Goal: Transaction & Acquisition: Purchase product/service

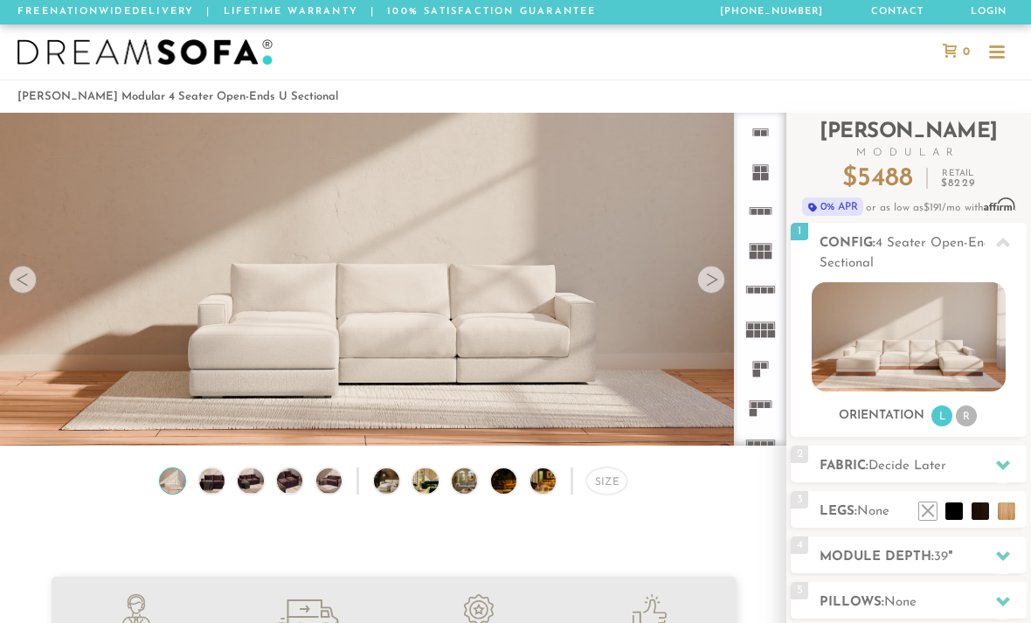
click at [714, 285] on div at bounding box center [711, 280] width 28 height 28
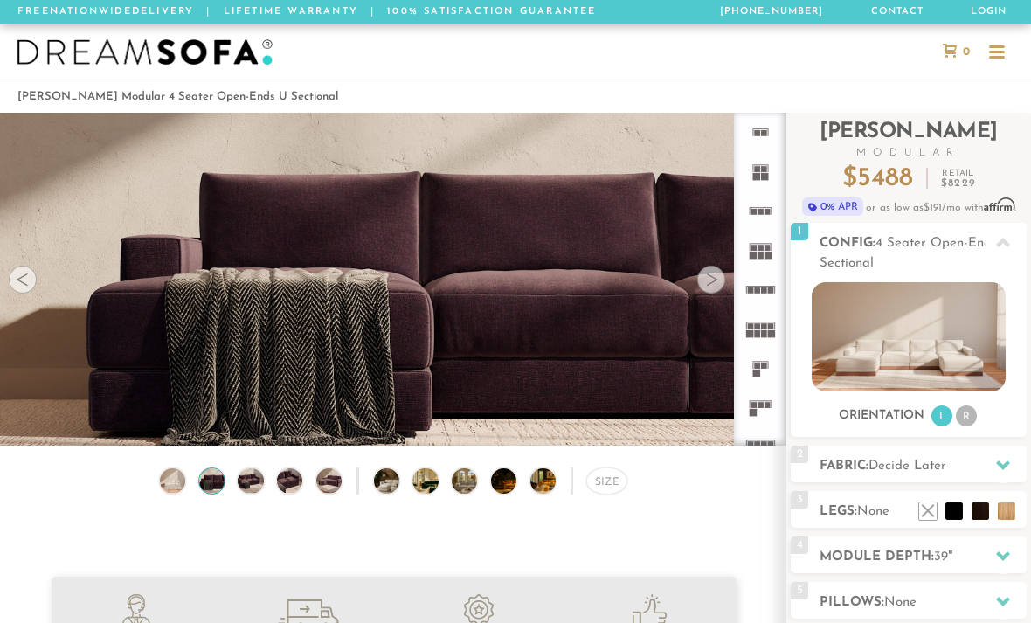
click at [1005, 514] on li at bounding box center [1006, 510] width 17 height 17
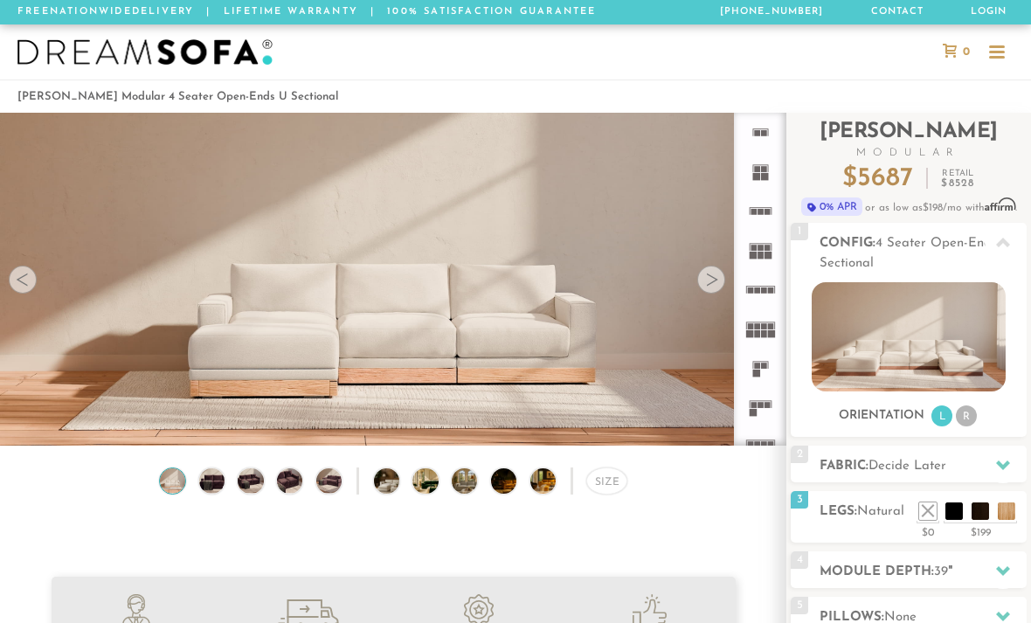
click at [979, 514] on li at bounding box center [979, 510] width 17 height 17
click at [108, 497] on div "Size" at bounding box center [393, 485] width 786 height 36
click at [951, 520] on li at bounding box center [953, 510] width 17 height 17
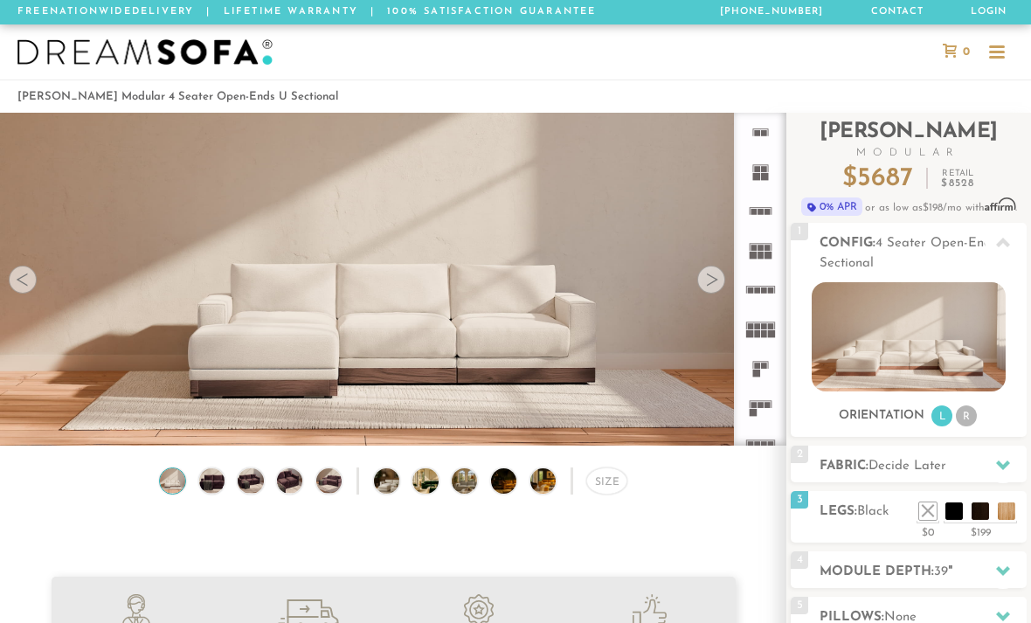
click at [980, 517] on li at bounding box center [979, 510] width 17 height 17
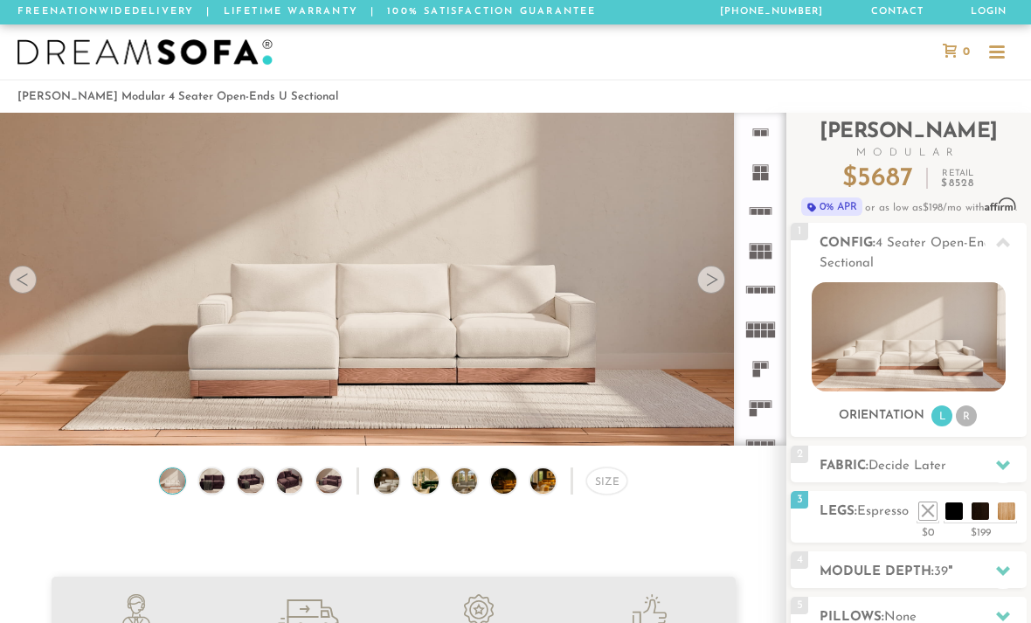
click at [981, 518] on li at bounding box center [979, 510] width 17 height 17
click at [971, 502] on li at bounding box center [979, 510] width 17 height 17
click at [1009, 514] on li at bounding box center [1006, 510] width 17 height 17
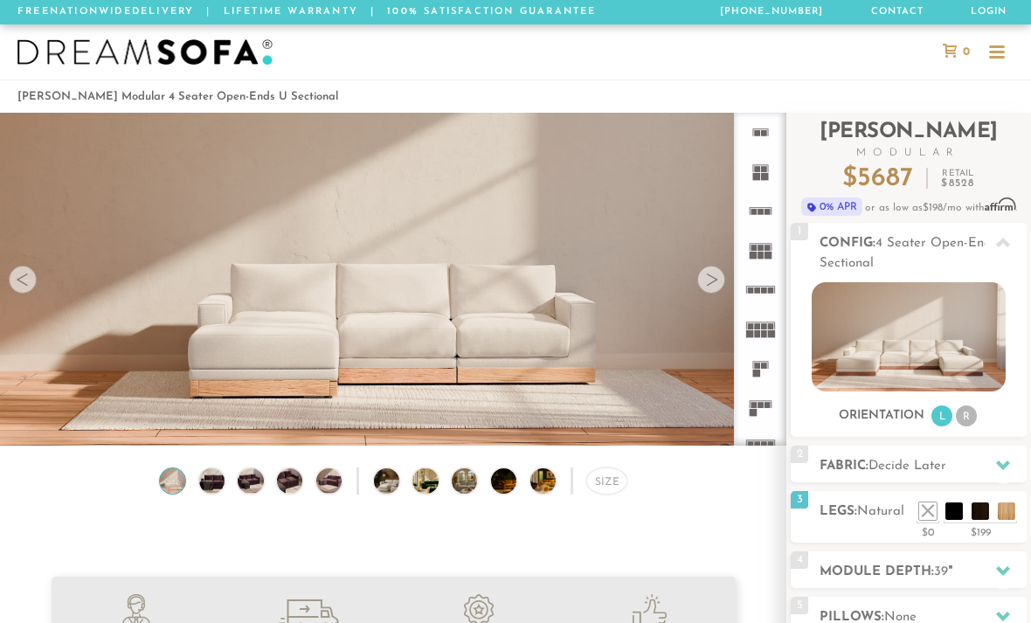
click at [976, 513] on li at bounding box center [979, 510] width 17 height 17
click at [951, 513] on li at bounding box center [953, 510] width 17 height 17
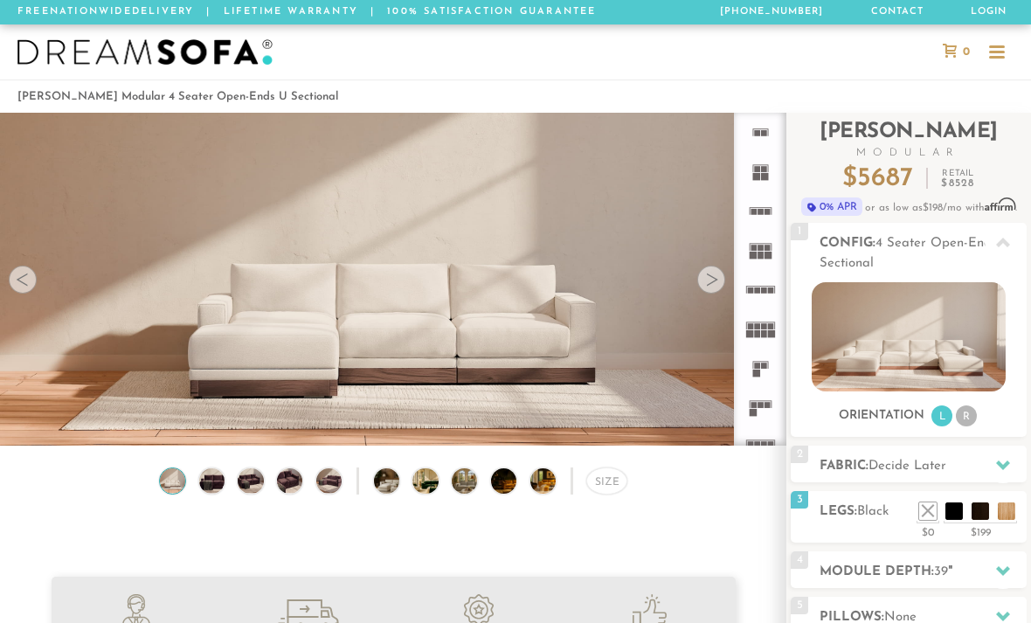
click at [977, 517] on li at bounding box center [979, 510] width 17 height 17
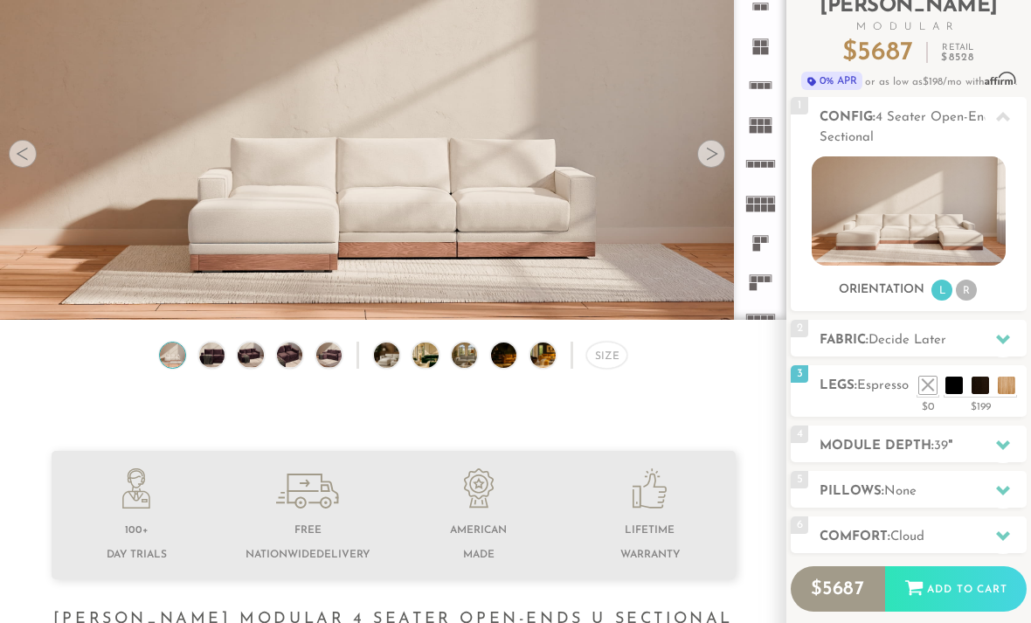
scroll to position [124, 0]
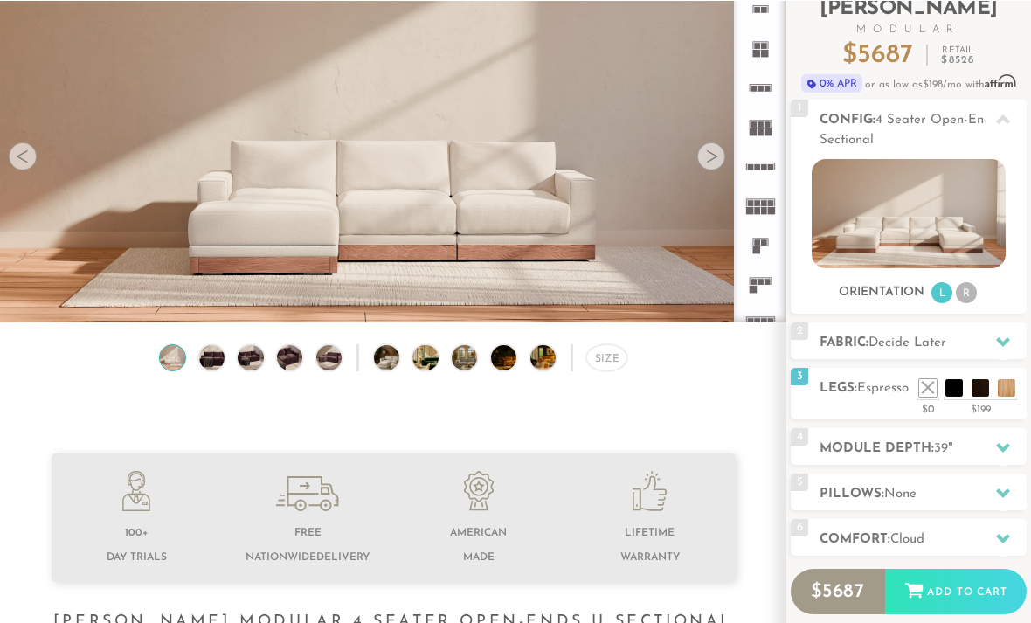
click at [917, 231] on img at bounding box center [907, 212] width 193 height 109
click at [1000, 347] on icon at bounding box center [1003, 341] width 14 height 14
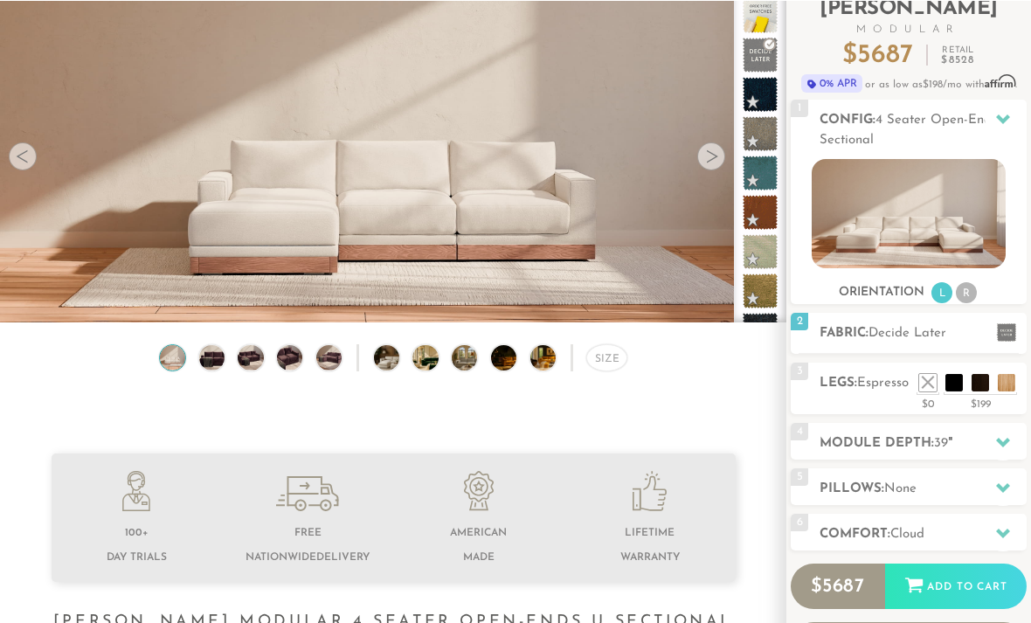
scroll to position [123, 0]
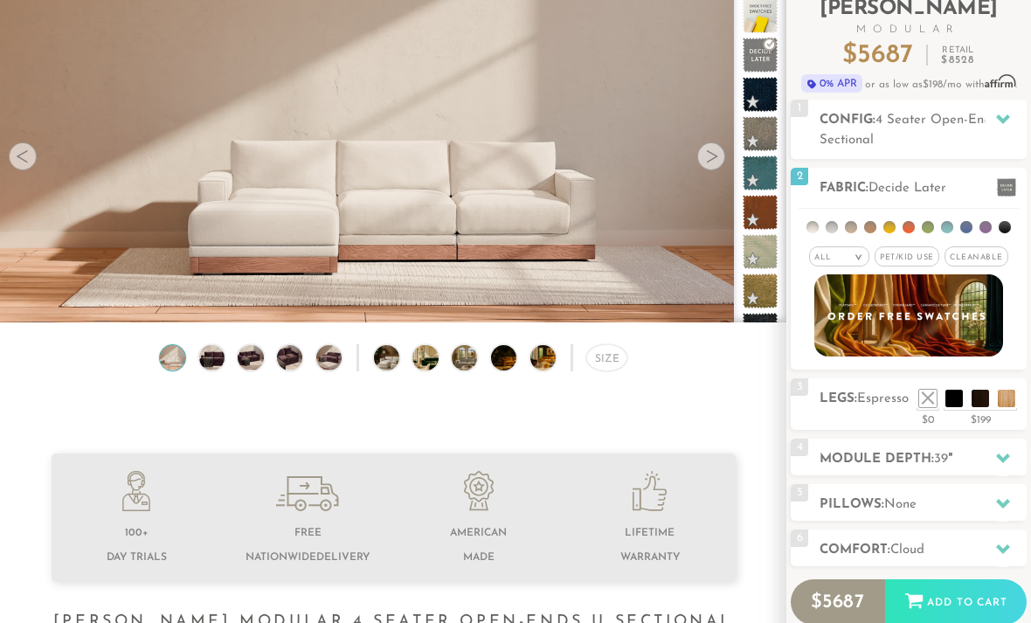
click at [917, 259] on span "Pet/Kid Use x" at bounding box center [906, 256] width 65 height 20
click at [976, 266] on span "Cleanable x" at bounding box center [982, 256] width 64 height 20
click at [818, 231] on li at bounding box center [812, 227] width 12 height 12
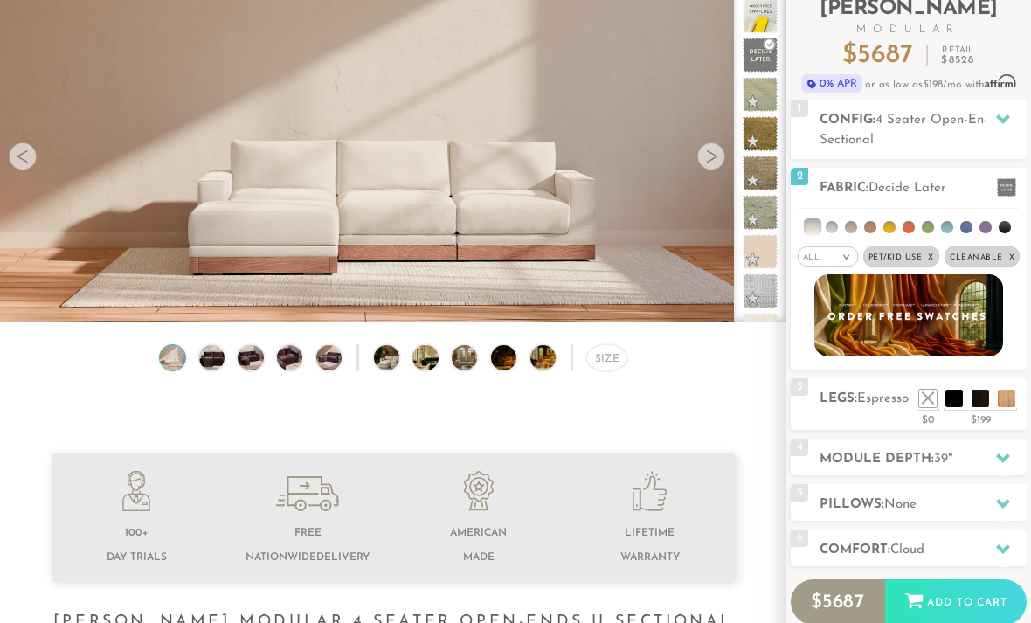
click at [88, 485] on li at bounding box center [137, 520] width 171 height 99
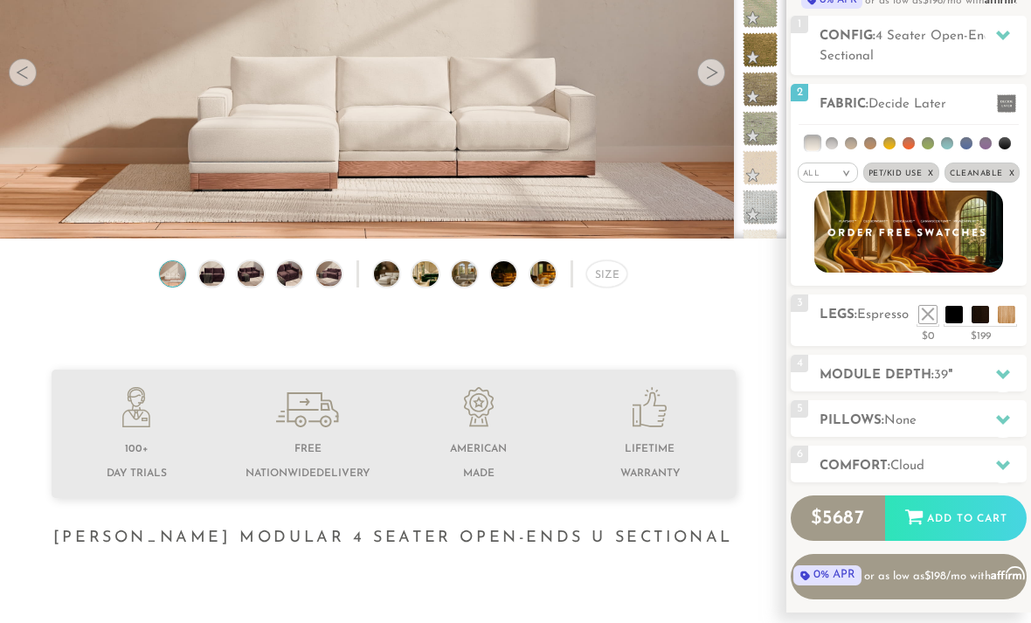
scroll to position [206, 0]
click at [1003, 463] on icon at bounding box center [1003, 466] width 14 height 14
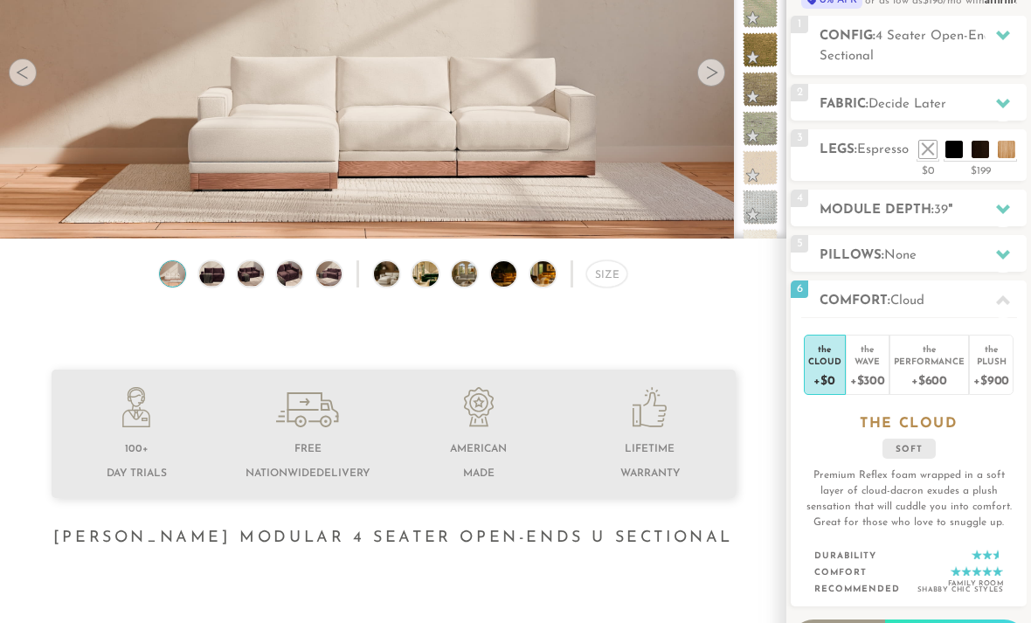
click at [922, 367] on div "Performance" at bounding box center [929, 361] width 71 height 12
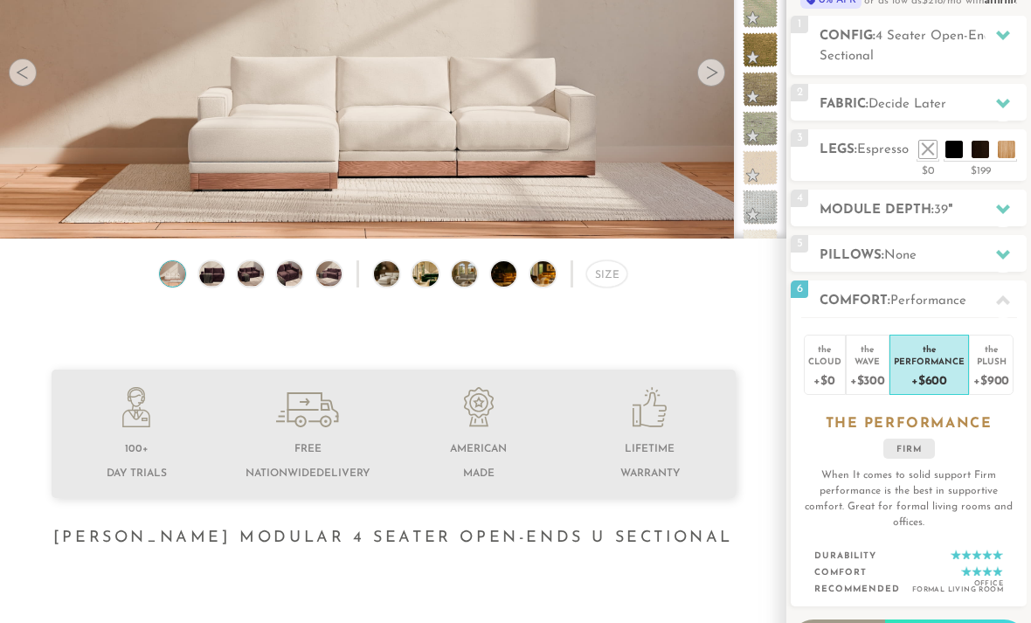
click at [872, 371] on div "+$300" at bounding box center [867, 379] width 35 height 25
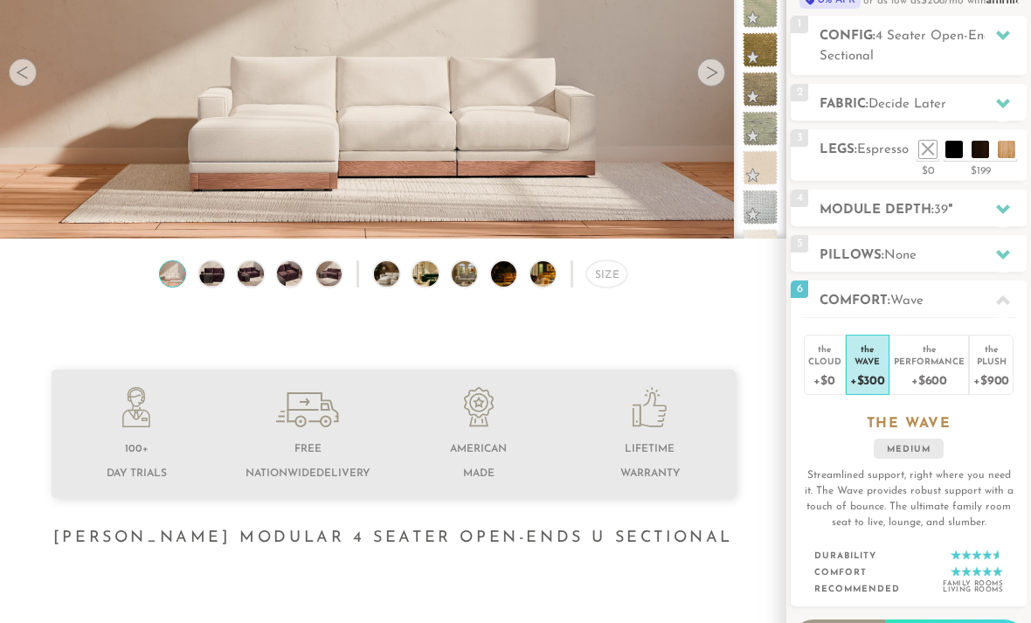
click at [992, 371] on div "+$900" at bounding box center [991, 379] width 36 height 25
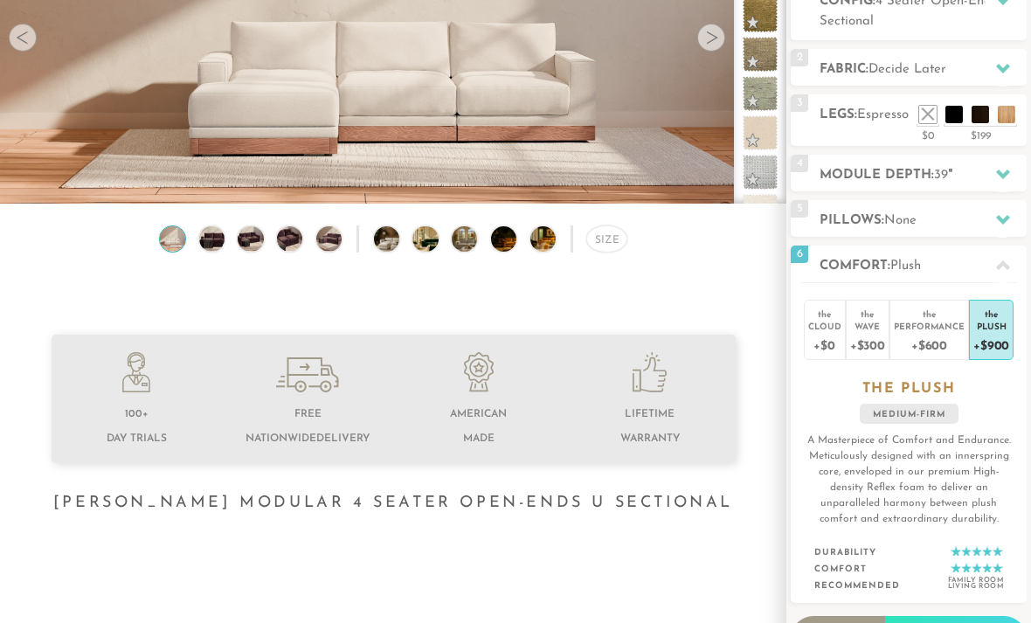
scroll to position [248, 0]
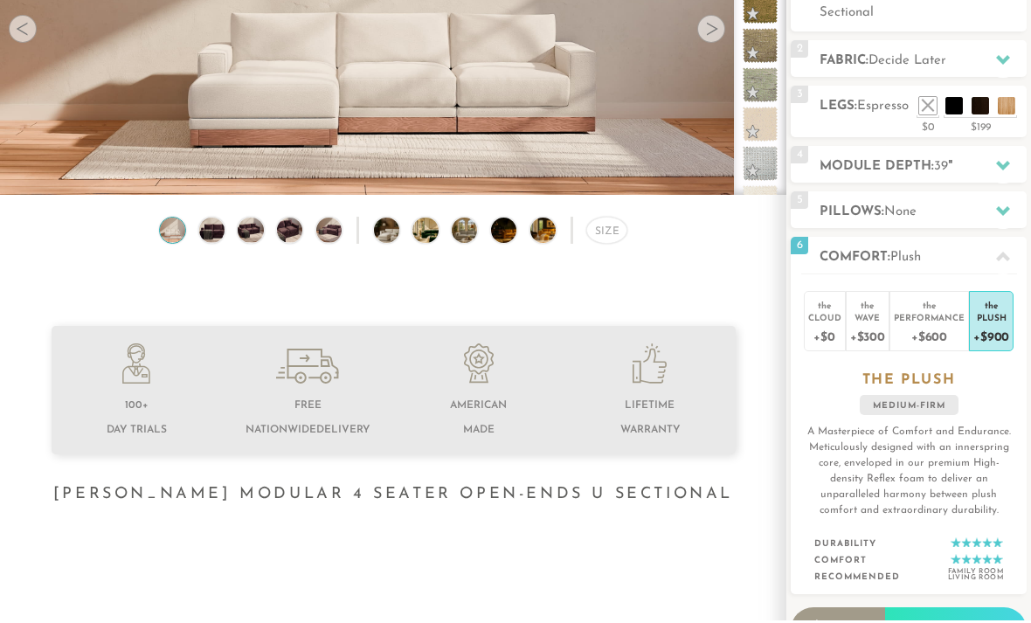
click at [920, 322] on div "Performance" at bounding box center [929, 320] width 71 height 12
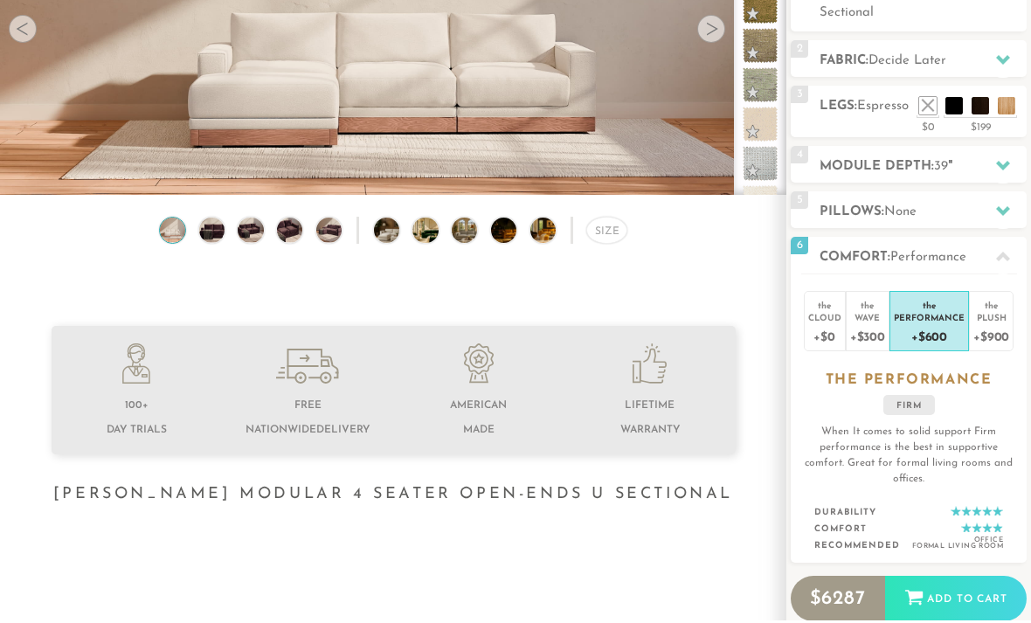
scroll to position [251, 0]
click at [864, 328] on div "+$300" at bounding box center [867, 335] width 35 height 25
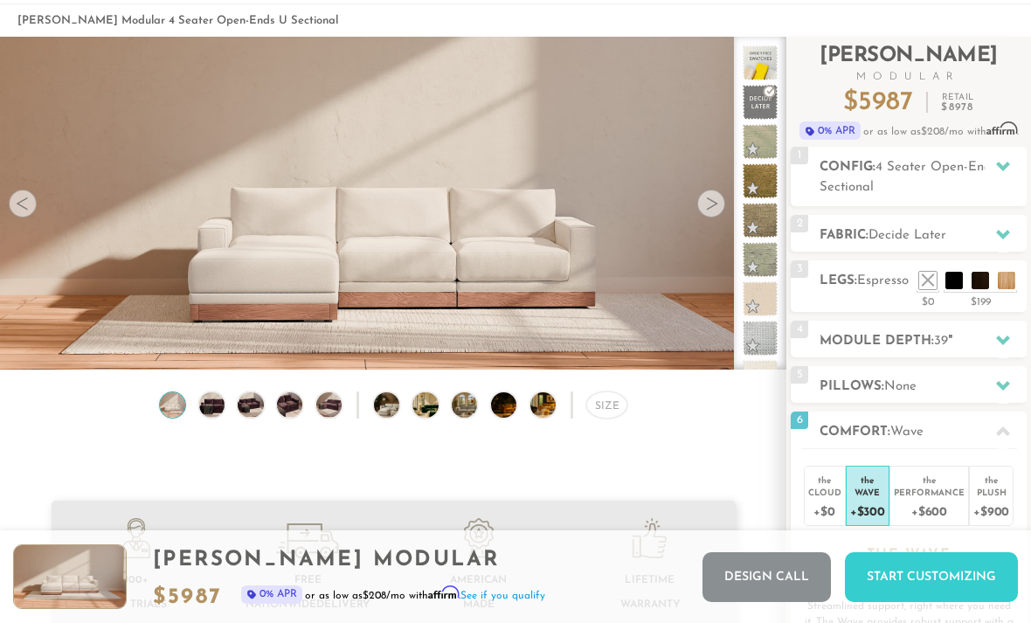
scroll to position [0, 0]
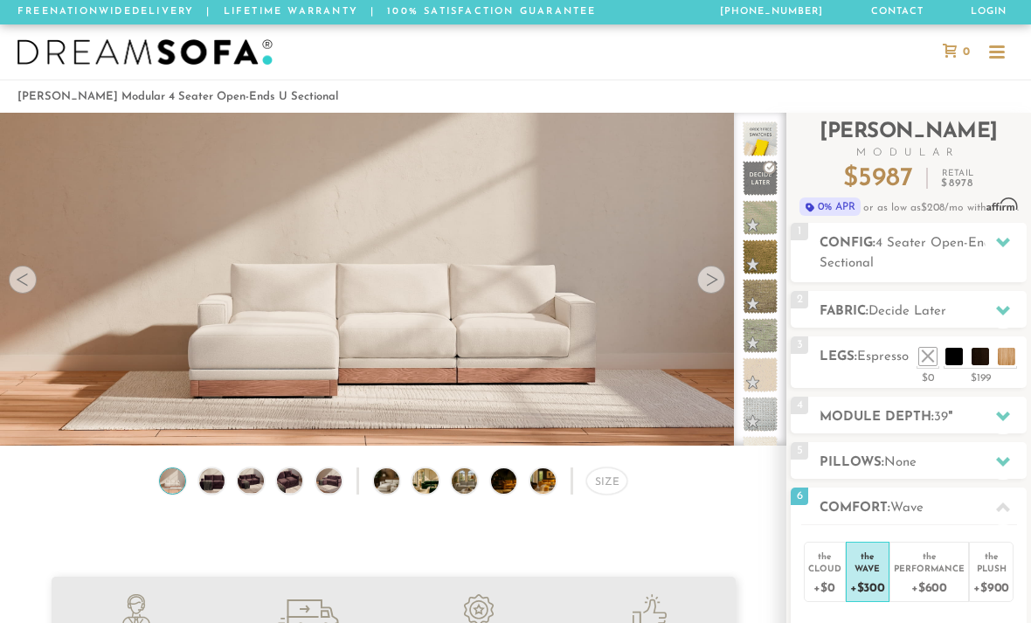
click at [1003, 54] on div at bounding box center [997, 53] width 16 height 16
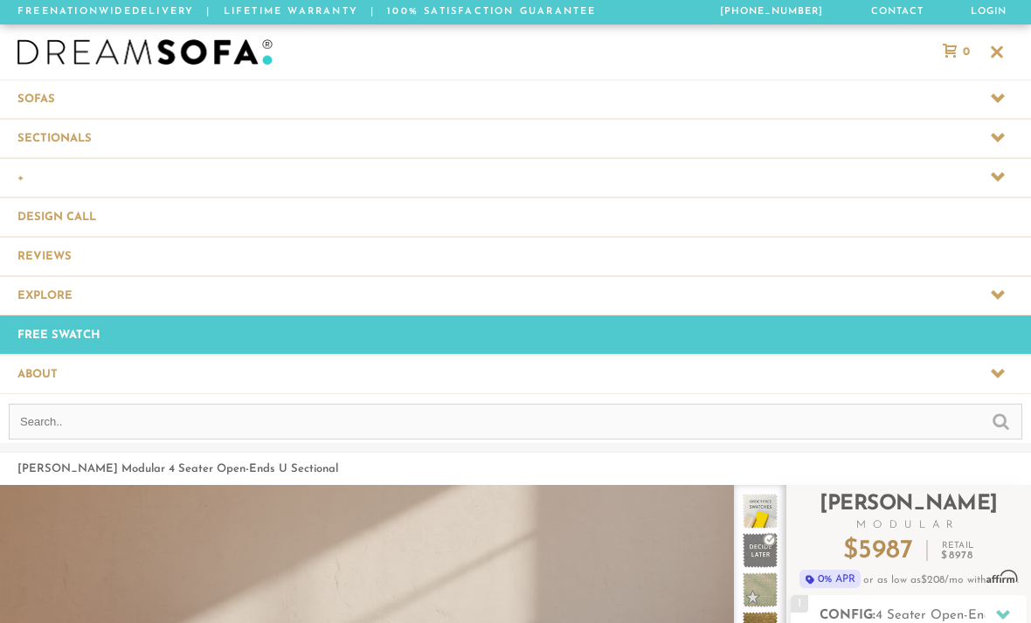
scroll to position [18735, 1031]
click at [63, 135] on span at bounding box center [515, 138] width 1031 height 38
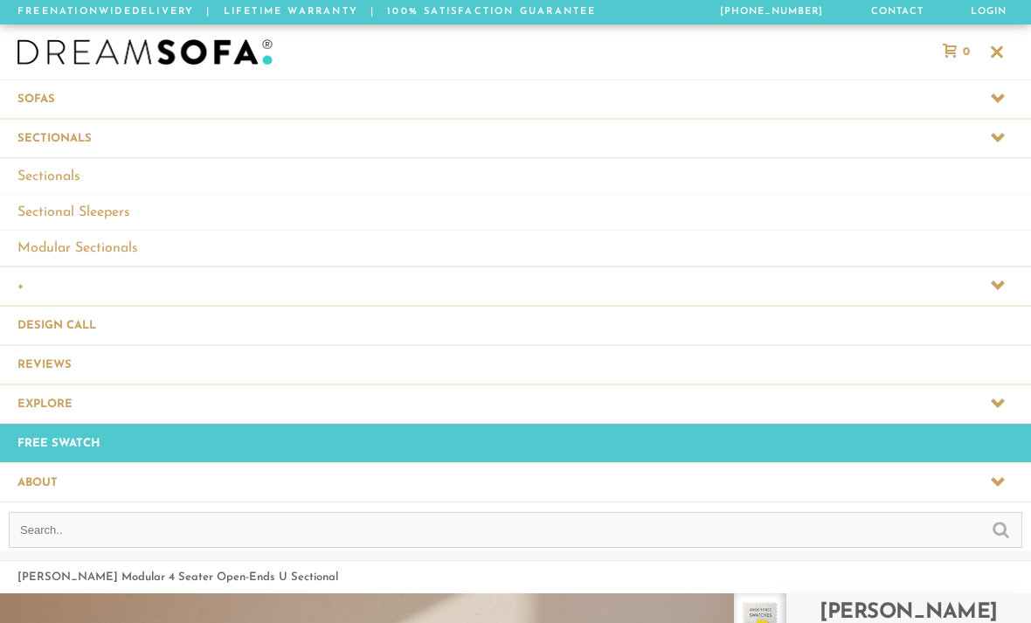
scroll to position [1, 1]
click at [77, 244] on link "Modular Sectionals" at bounding box center [515, 248] width 1031 height 36
